Goal: Task Accomplishment & Management: Manage account settings

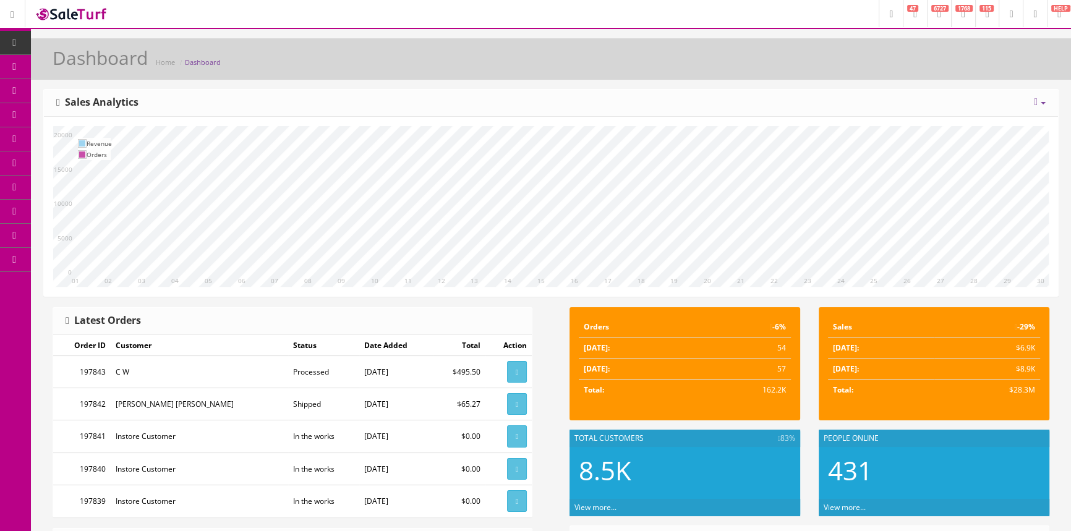
click at [104, 71] on span "Products" at bounding box center [89, 66] width 30 height 11
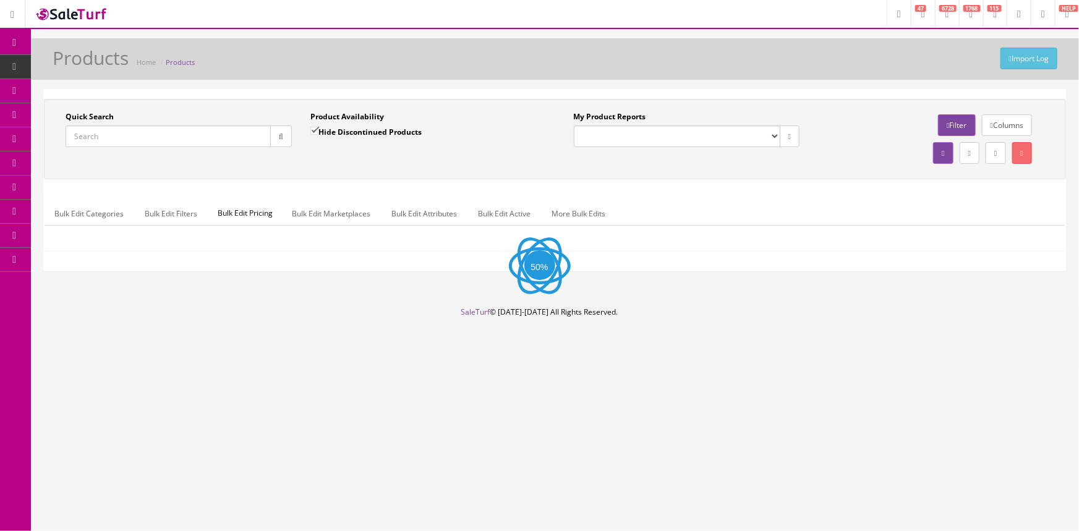
click at [139, 135] on input "Quick Search" at bounding box center [168, 136] width 205 height 22
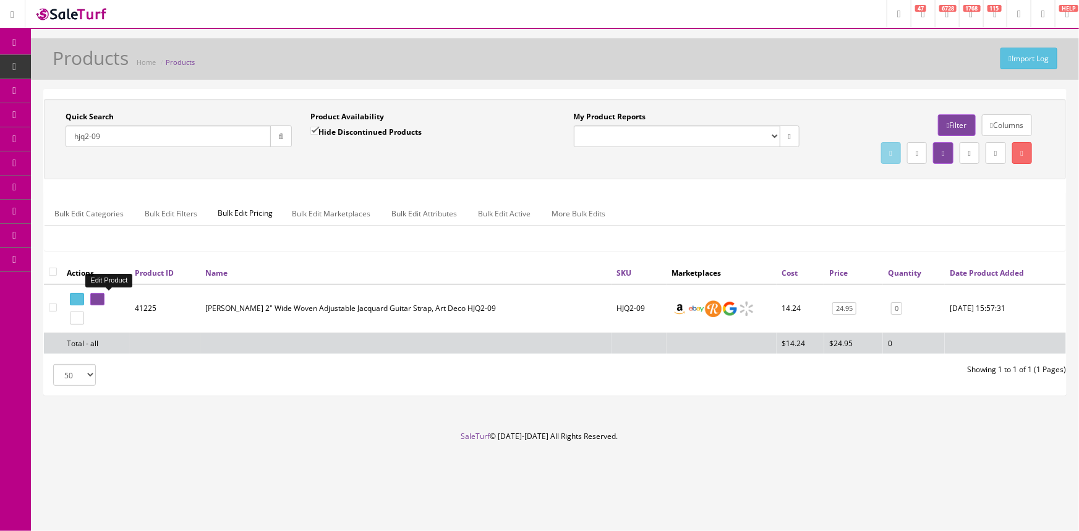
type input "hjq2-09"
click at [104, 302] on link at bounding box center [97, 299] width 14 height 13
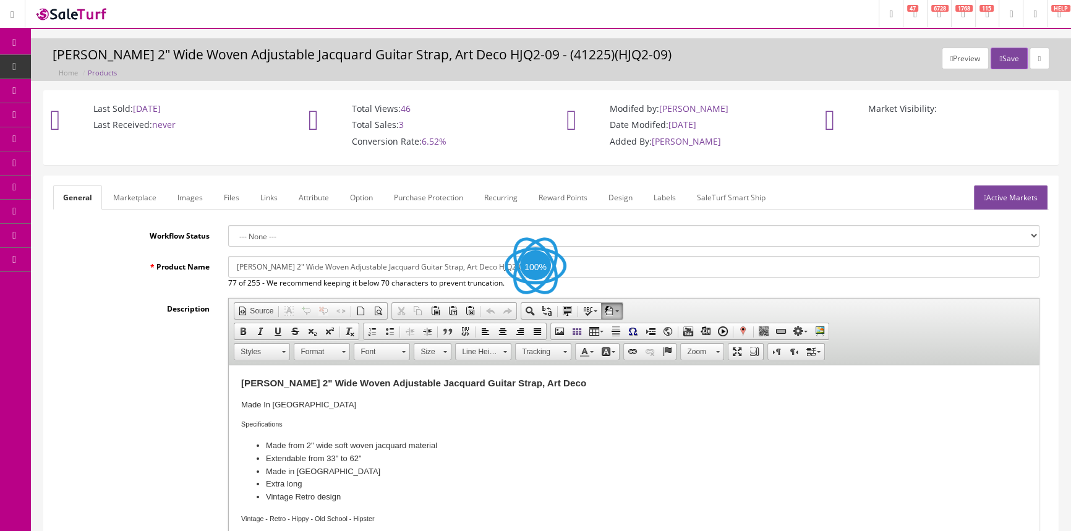
click at [198, 207] on link "Images" at bounding box center [190, 197] width 45 height 24
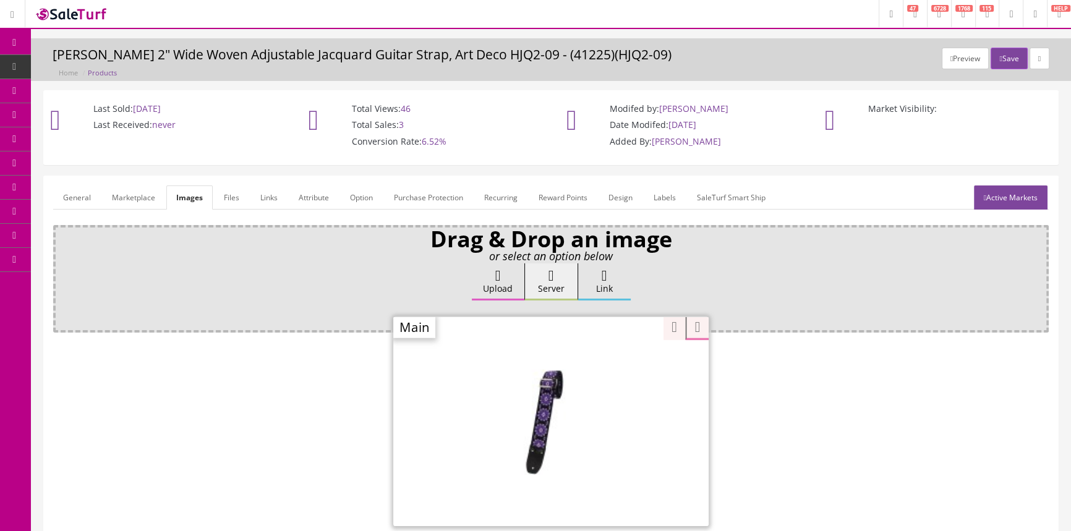
click at [618, 365] on div "Zoom" at bounding box center [550, 421] width 315 height 210
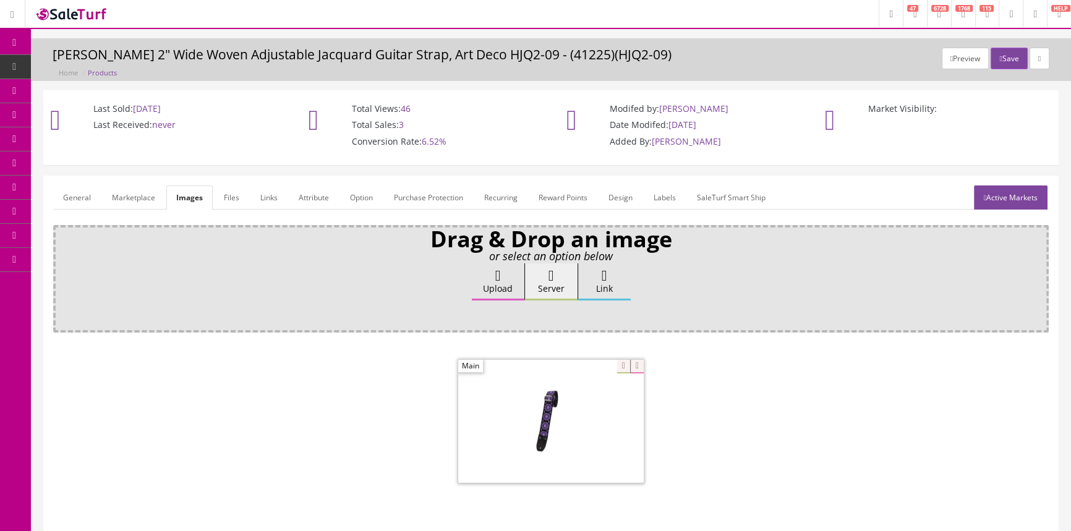
click at [81, 204] on link "General" at bounding box center [77, 197] width 48 height 24
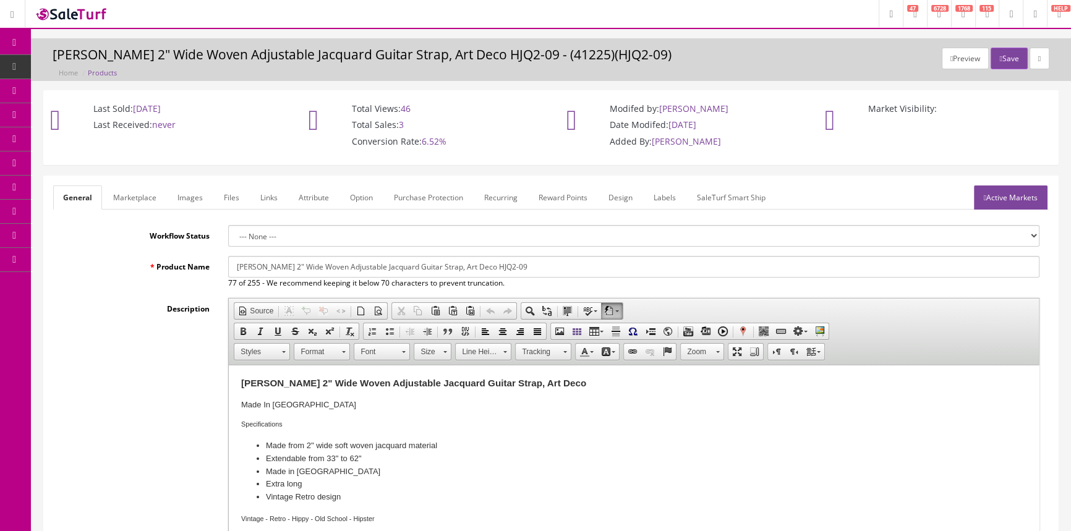
click at [110, 62] on span "Products" at bounding box center [95, 66] width 30 height 11
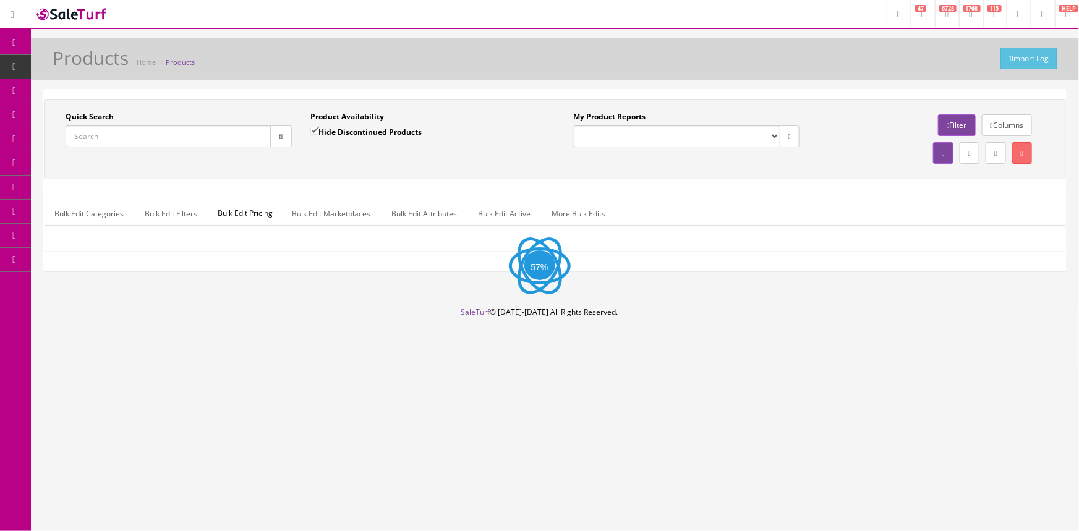
click at [131, 140] on input "Quick Search" at bounding box center [168, 136] width 205 height 22
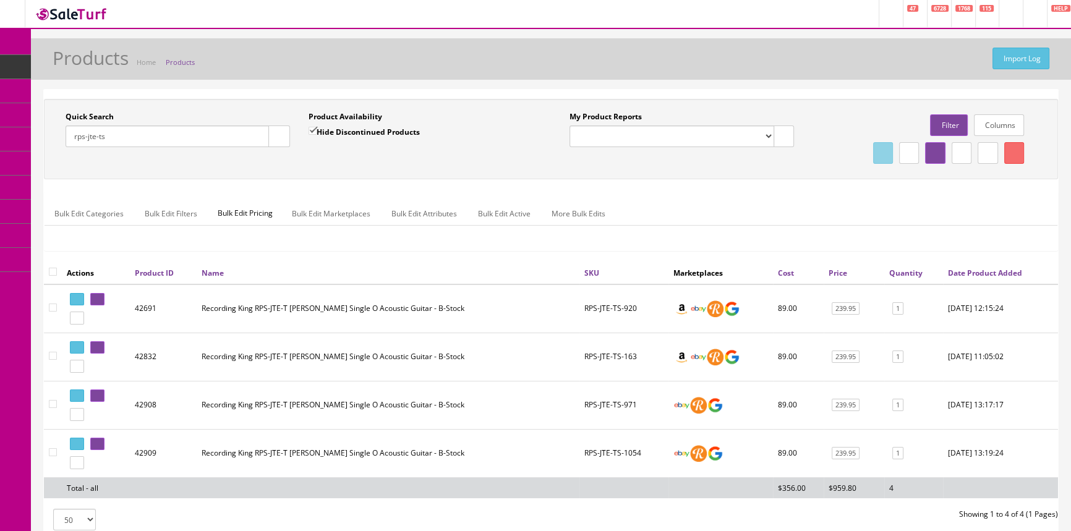
type input "rps-jte-ts"
click at [310, 130] on input "Hide Discontinued Products" at bounding box center [312, 131] width 8 height 8
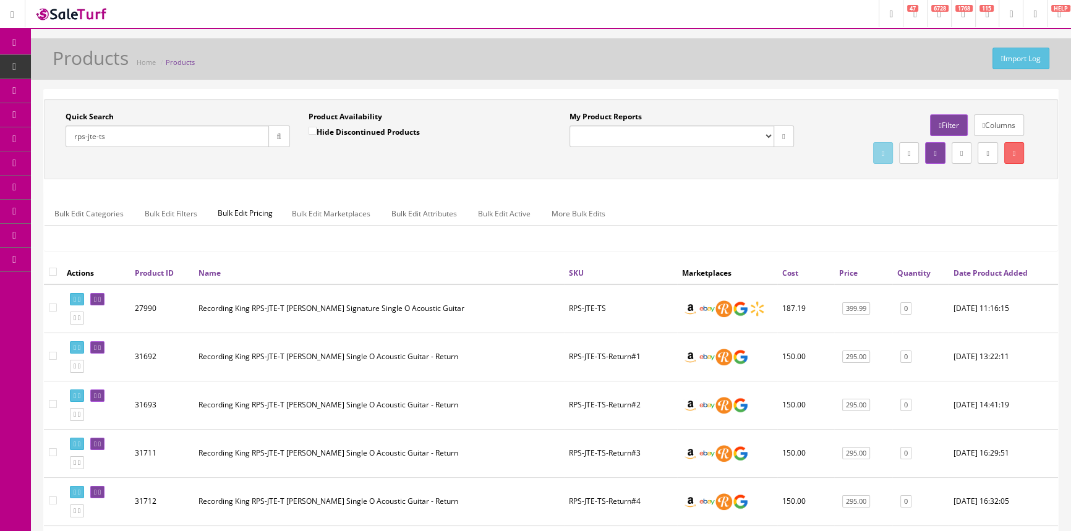
click at [277, 134] on icon "button" at bounding box center [279, 136] width 4 height 7
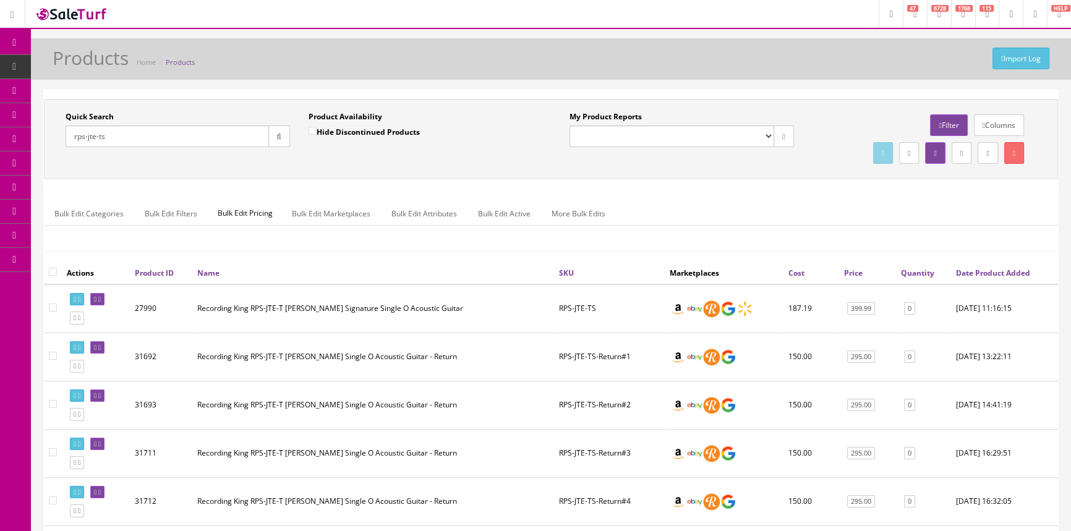
click at [309, 129] on input "Hide Discontinued Products" at bounding box center [312, 131] width 8 height 8
checkbox input "true"
